Goal: Transaction & Acquisition: Purchase product/service

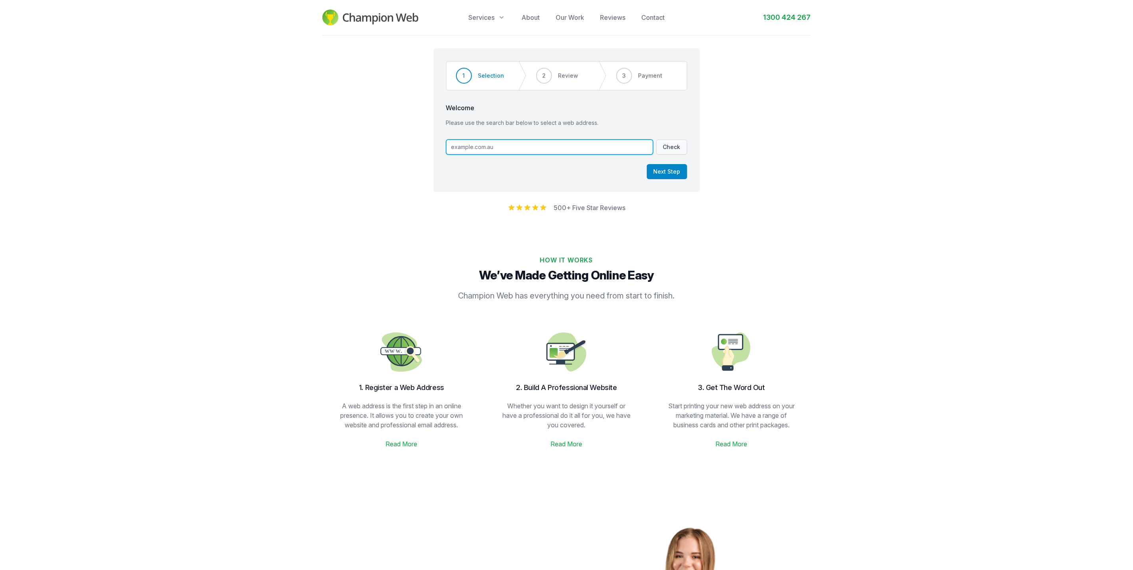
click at [496, 150] on input "text" at bounding box center [549, 147] width 207 height 15
type input "[DOMAIN_NAME]"
click at [655, 172] on button "Next Step" at bounding box center [667, 171] width 40 height 15
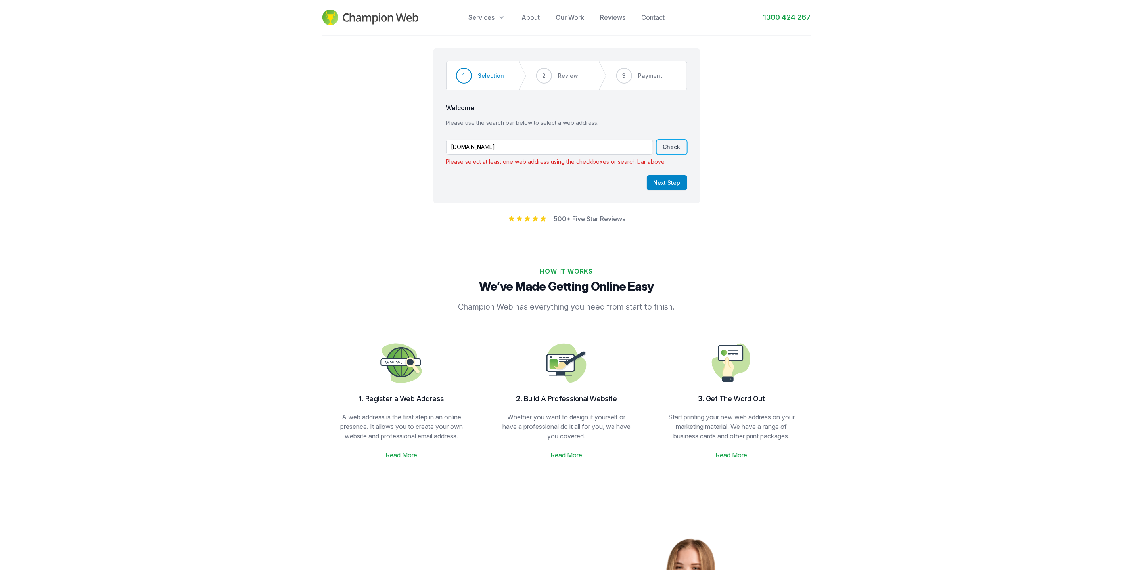
click at [676, 146] on button "Check" at bounding box center [671, 147] width 31 height 15
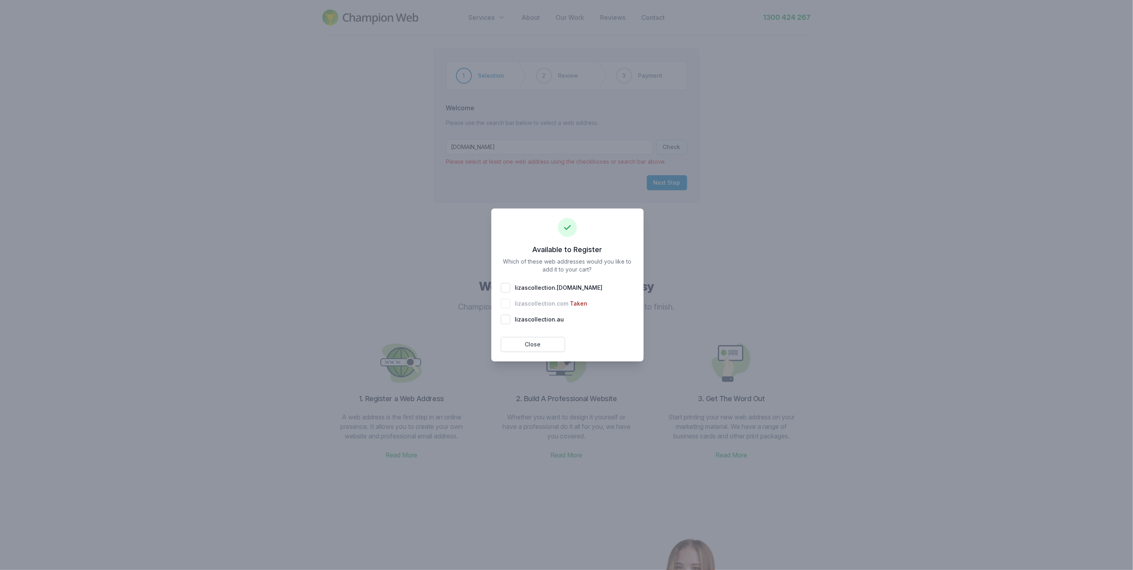
click at [531, 289] on span "lizascollection . [DOMAIN_NAME]" at bounding box center [559, 288] width 88 height 8
checkbox input "true"
click at [601, 347] on button "Add 1 To Cart" at bounding box center [602, 344] width 64 height 15
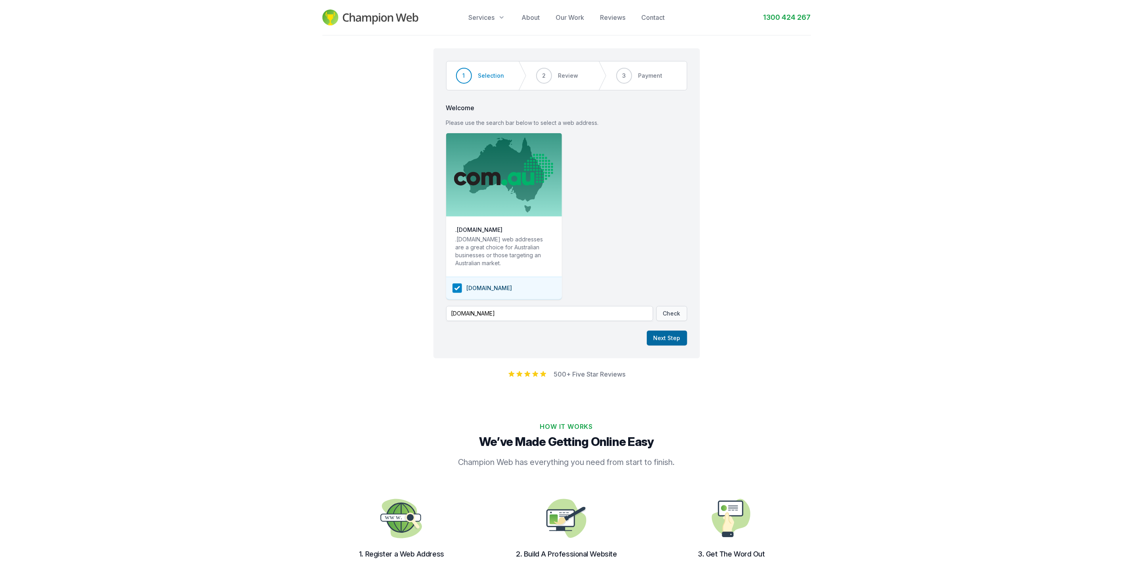
click at [675, 346] on button "Next Step" at bounding box center [667, 338] width 40 height 15
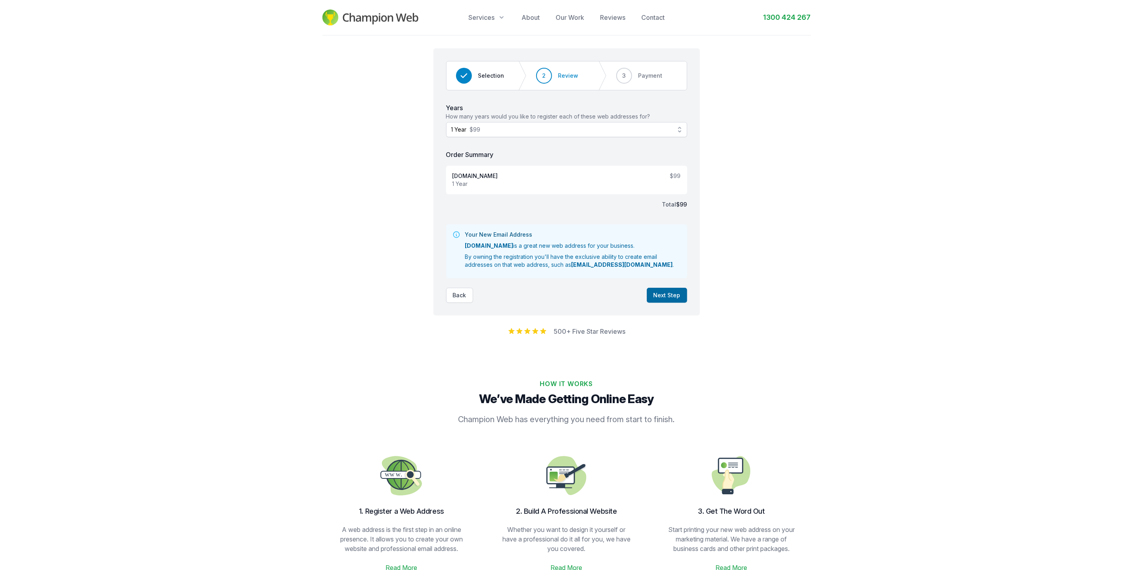
click at [658, 300] on button "Next Step" at bounding box center [667, 295] width 40 height 15
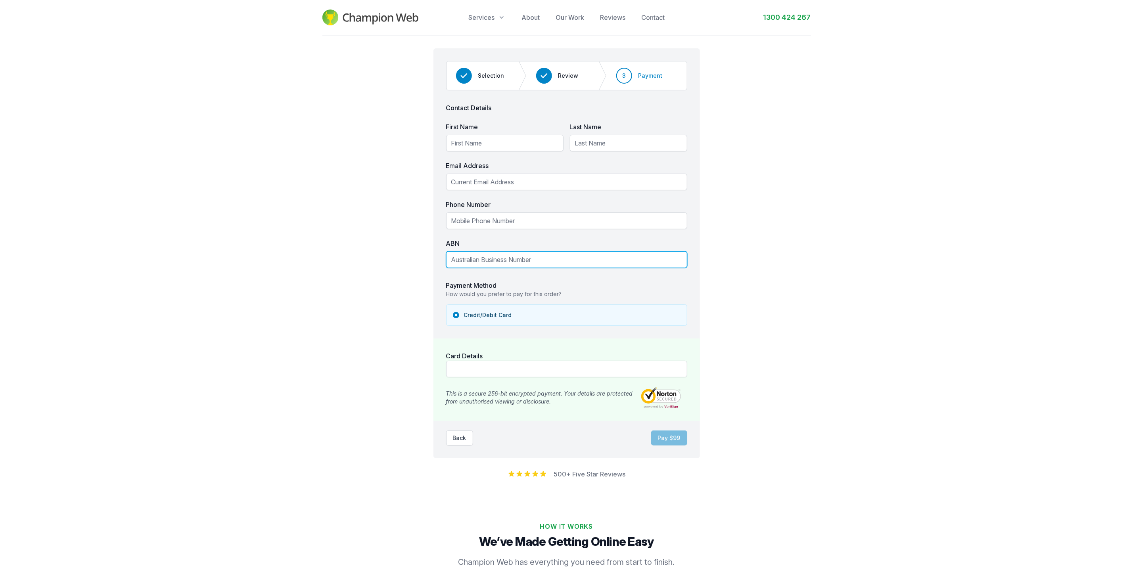
click at [581, 268] on input "ABN" at bounding box center [566, 259] width 241 height 17
click at [565, 266] on input "ABN" at bounding box center [566, 259] width 241 height 17
paste input "922 370 164"
click at [562, 289] on fieldset "Contact Details First Name Last Name Email Address Phone Number ABN Please ente…" at bounding box center [566, 262] width 241 height 318
click at [570, 259] on input "922 370 164" at bounding box center [566, 259] width 241 height 17
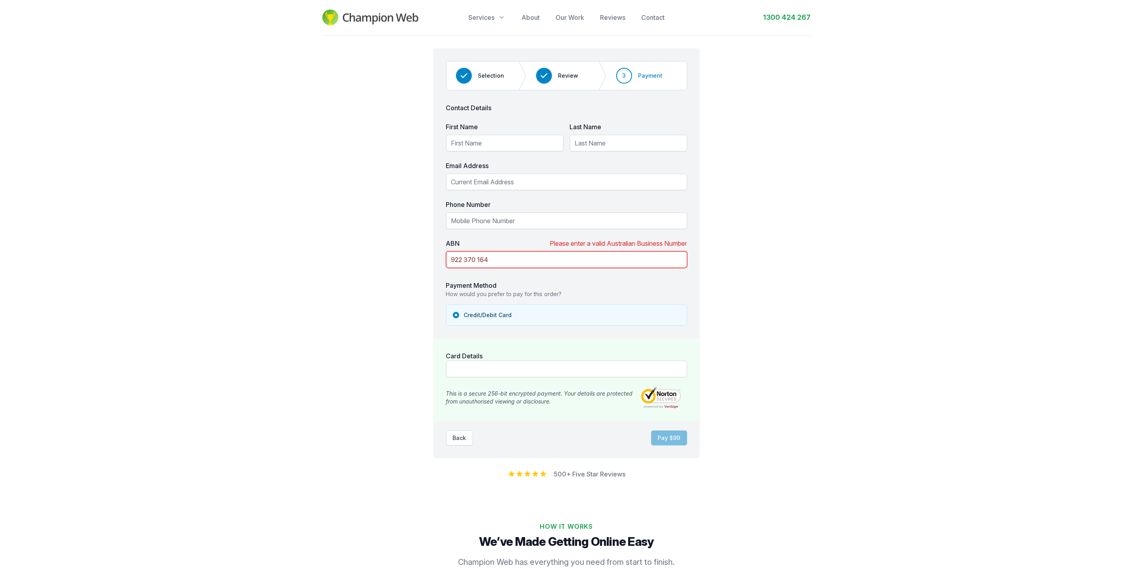
click at [551, 261] on input "922 370 164" at bounding box center [566, 259] width 241 height 17
paste input "18"
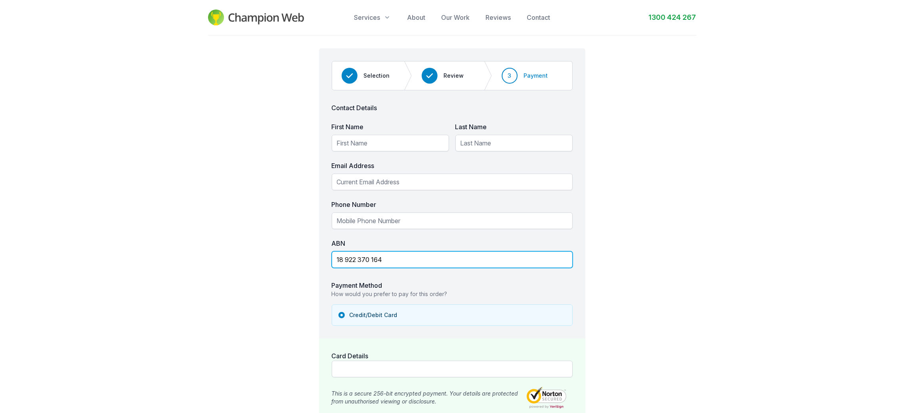
drag, startPoint x: 406, startPoint y: 258, endPoint x: 227, endPoint y: 257, distance: 178.8
click at [227, 257] on div "Step 3 of 3 Step 1 Step 2 Step 3 Selection Review 3 Payment Contact Details Fir…" at bounding box center [452, 250] width 904 height 429
paste input "86 737 987 372"
type input "86 737 987 372"
click at [425, 255] on input "86 737 987 372" at bounding box center [452, 259] width 241 height 17
